Goal: Transaction & Acquisition: Book appointment/travel/reservation

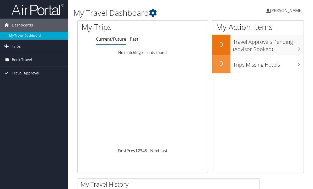
click at [20, 61] on span "Book Travel" at bounding box center [22, 59] width 20 height 13
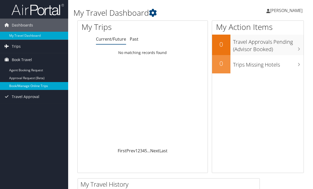
click at [27, 88] on link "Book/Manage Online Trips" at bounding box center [34, 86] width 68 height 8
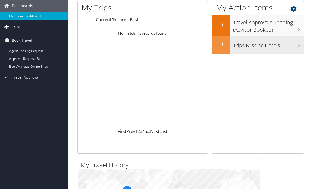
scroll to position [16, 0]
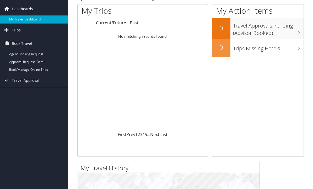
click at [40, 11] on link "Dashboards" at bounding box center [34, 8] width 68 height 13
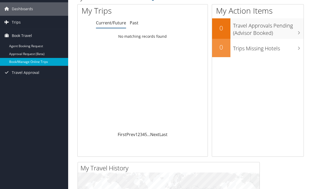
click at [25, 63] on link "Book/Manage Online Trips" at bounding box center [34, 62] width 68 height 8
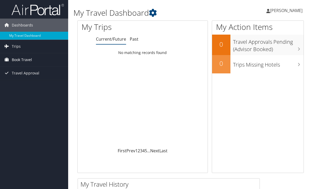
click at [29, 63] on span "Book Travel" at bounding box center [22, 59] width 20 height 13
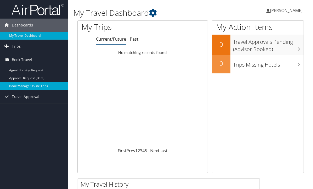
click at [28, 88] on link "Book/Manage Online Trips" at bounding box center [34, 86] width 68 height 8
